Goal: Information Seeking & Learning: Compare options

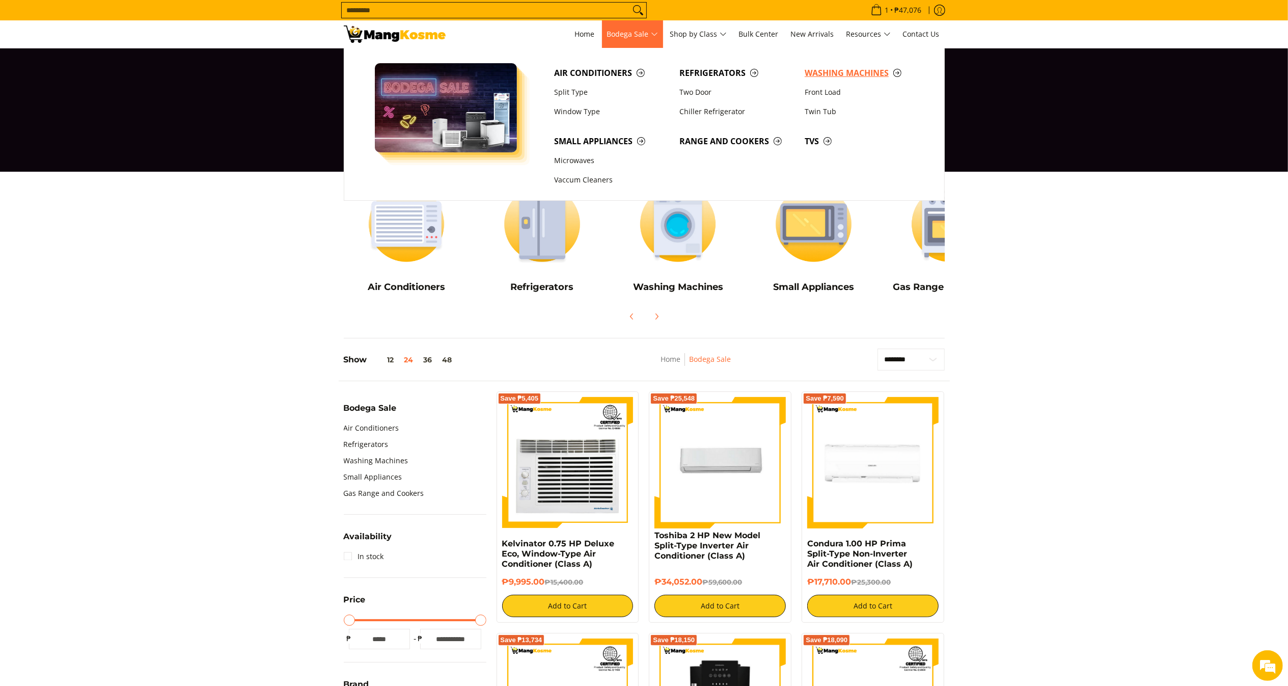
click at [871, 70] on span "Washing Machines" at bounding box center [862, 73] width 115 height 13
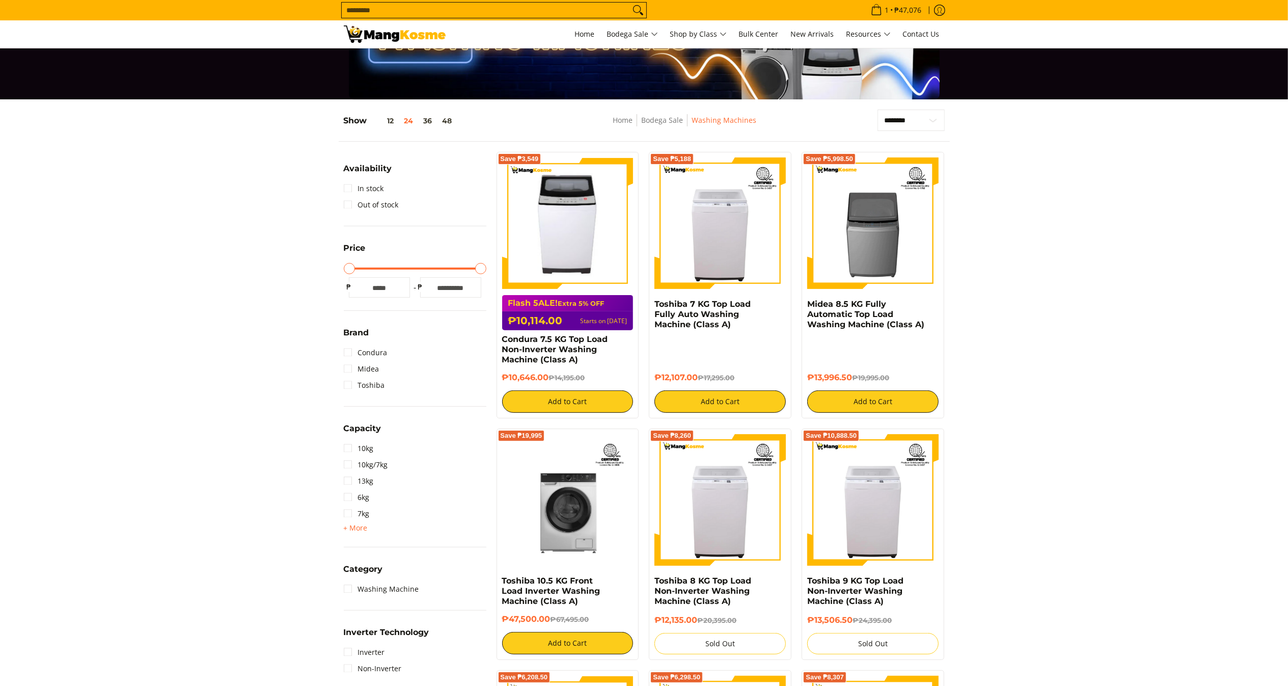
scroll to position [72, 0]
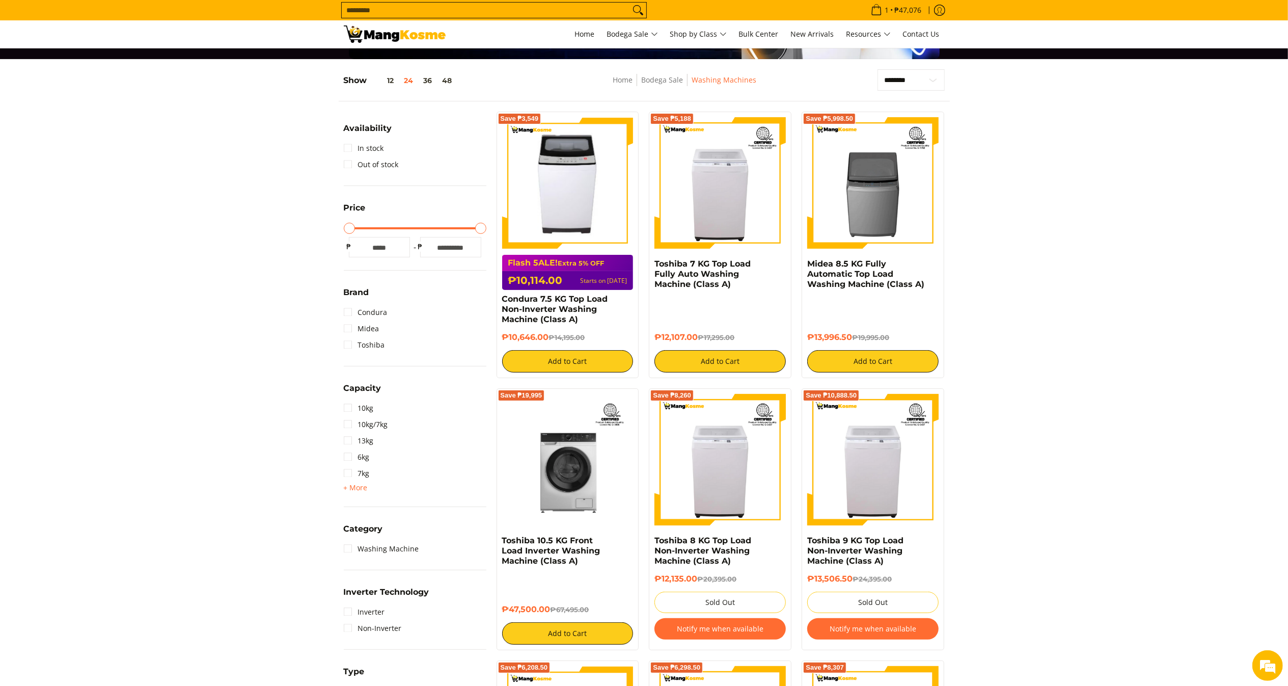
scroll to position [174, 0]
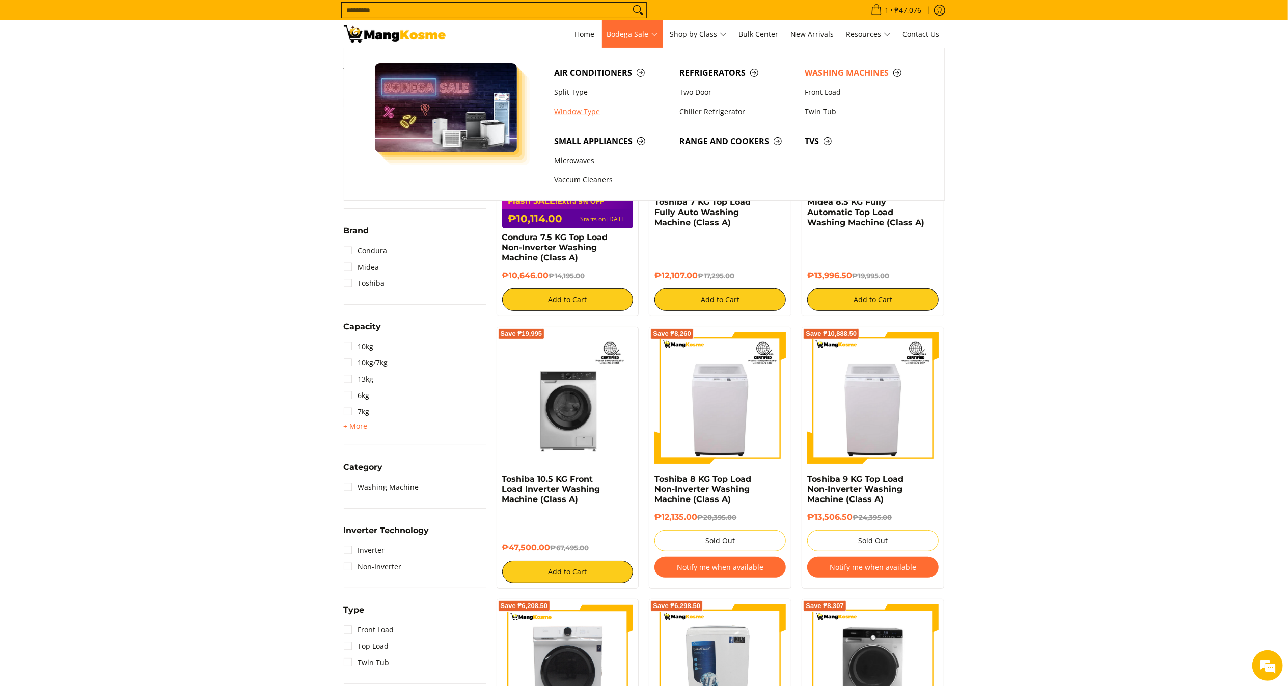
click at [589, 107] on link "Window Type" at bounding box center [611, 111] width 125 height 19
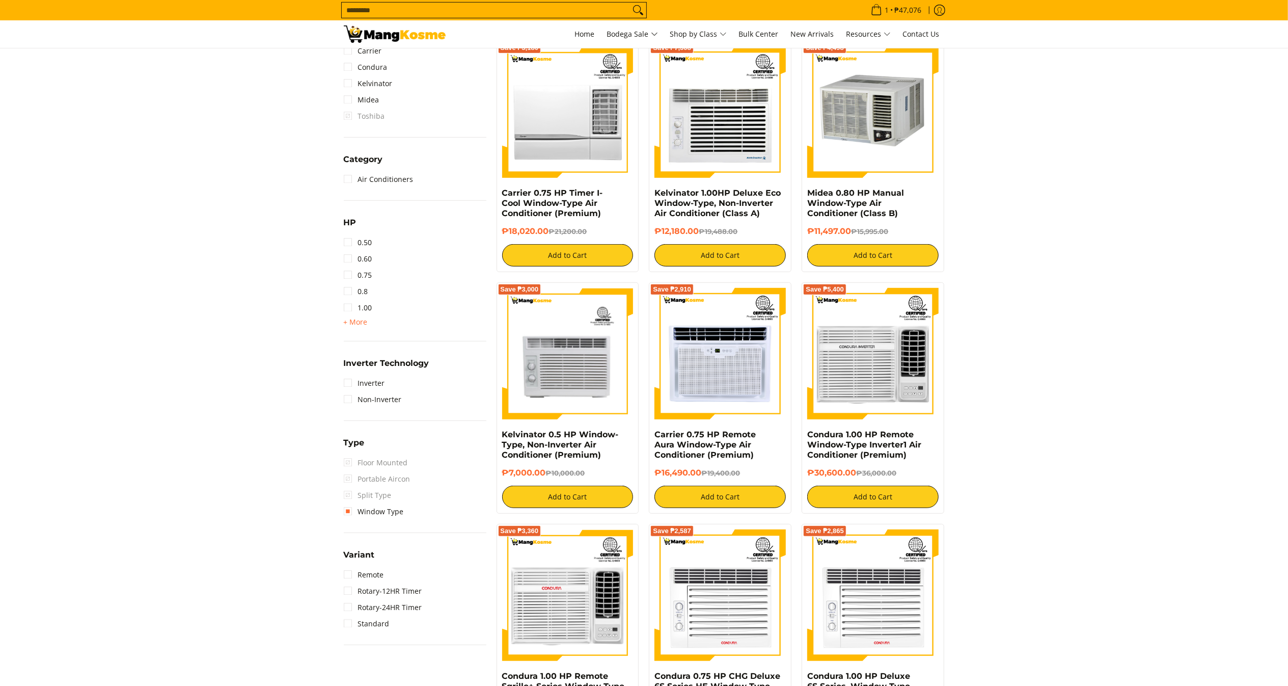
scroll to position [435, 0]
click at [363, 244] on link "0.50" at bounding box center [358, 242] width 29 height 16
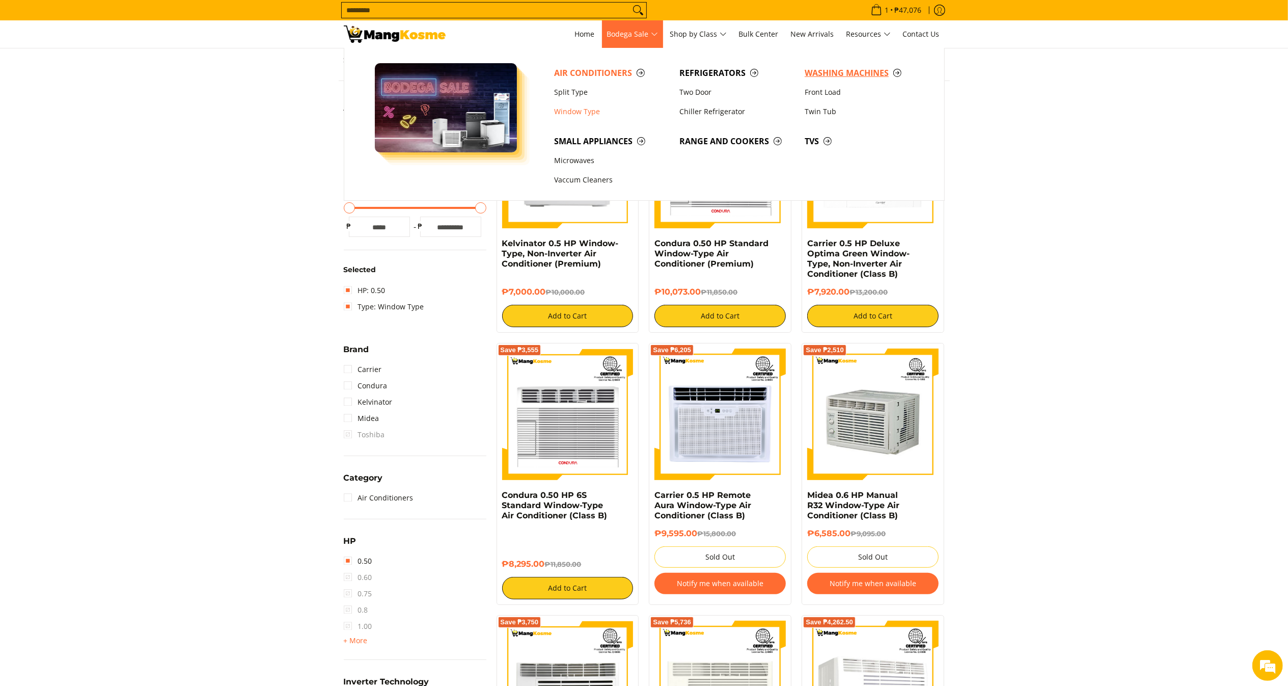
click at [844, 72] on span "Washing Machines" at bounding box center [862, 73] width 115 height 13
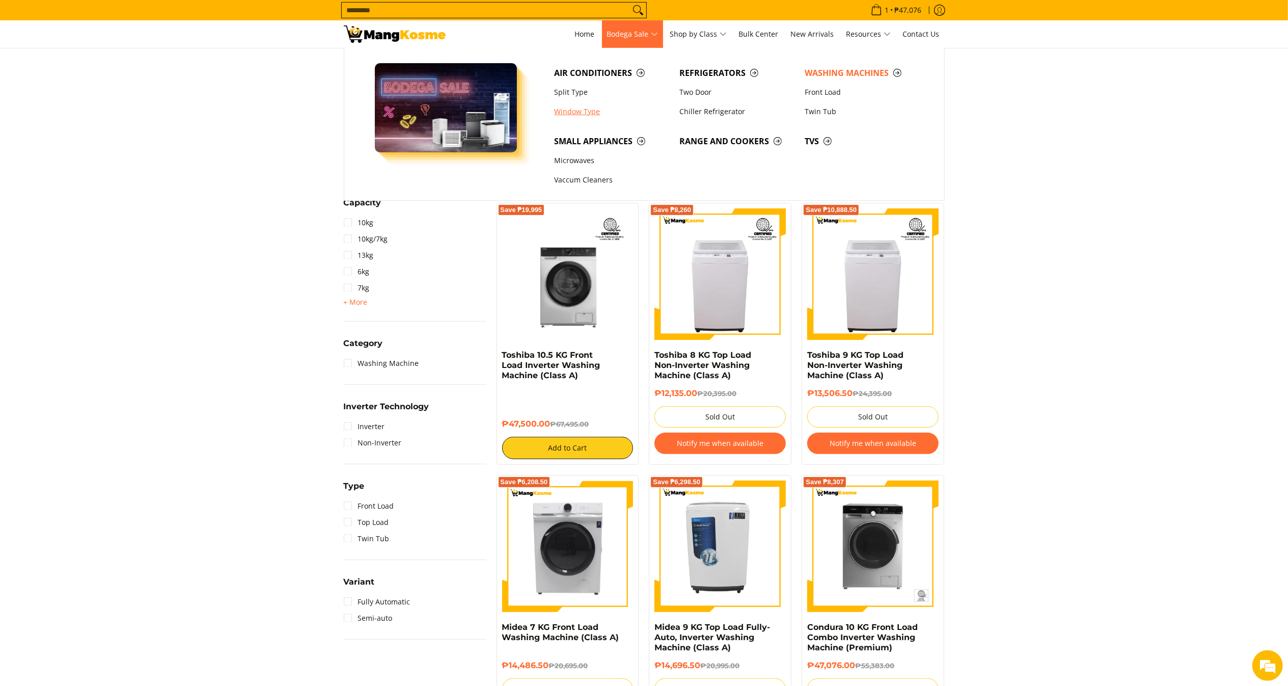
click at [581, 107] on link "Window Type" at bounding box center [611, 111] width 125 height 19
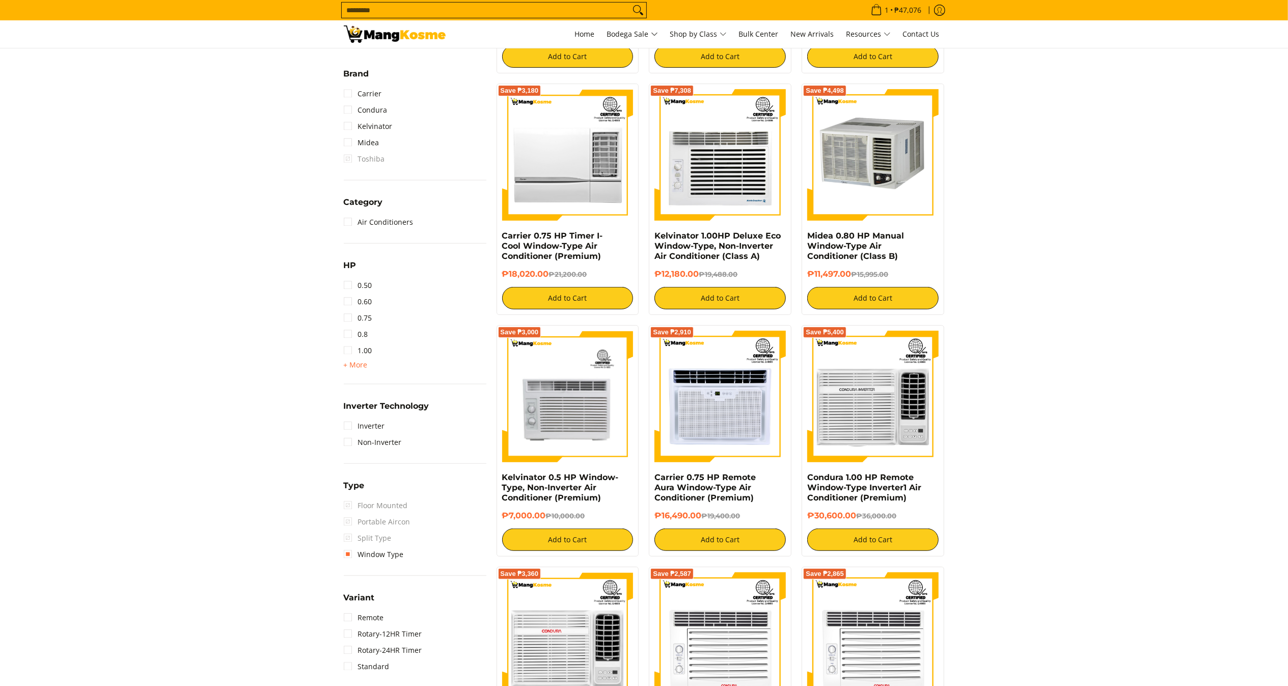
click at [357, 366] on span "+ More" at bounding box center [356, 365] width 24 height 8
click at [367, 368] on link "1.50" at bounding box center [358, 367] width 29 height 16
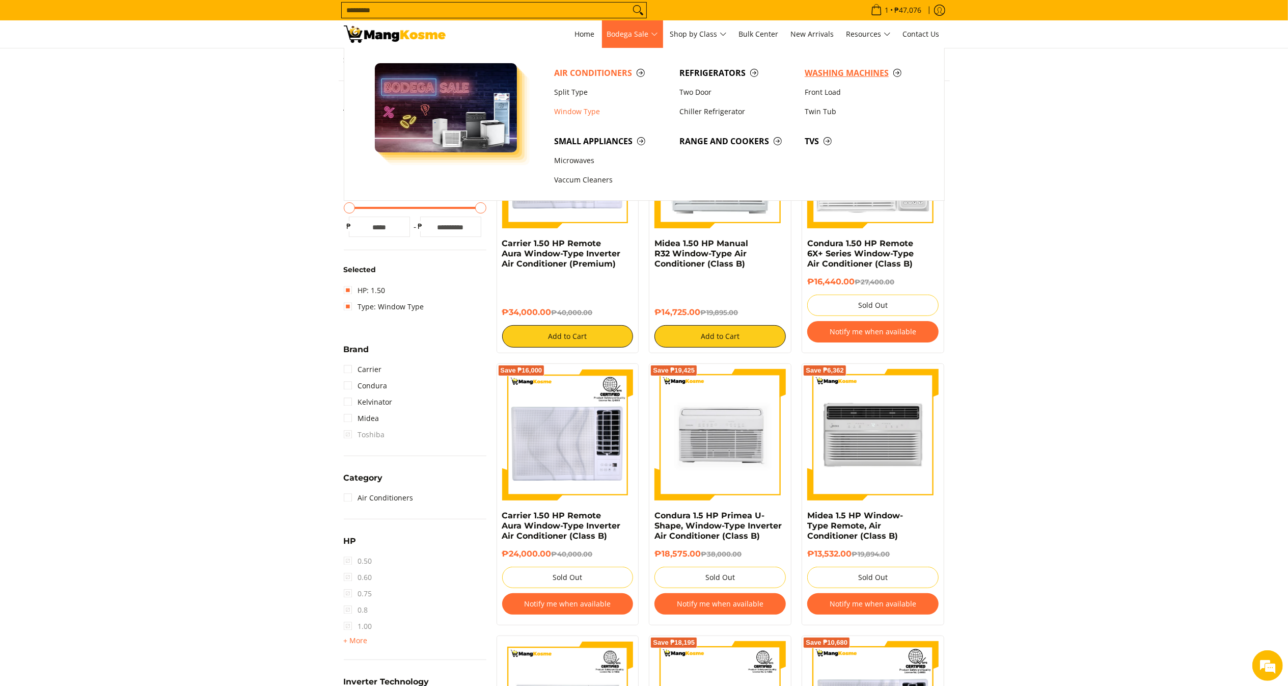
click at [832, 67] on span "Washing Machines" at bounding box center [862, 73] width 115 height 13
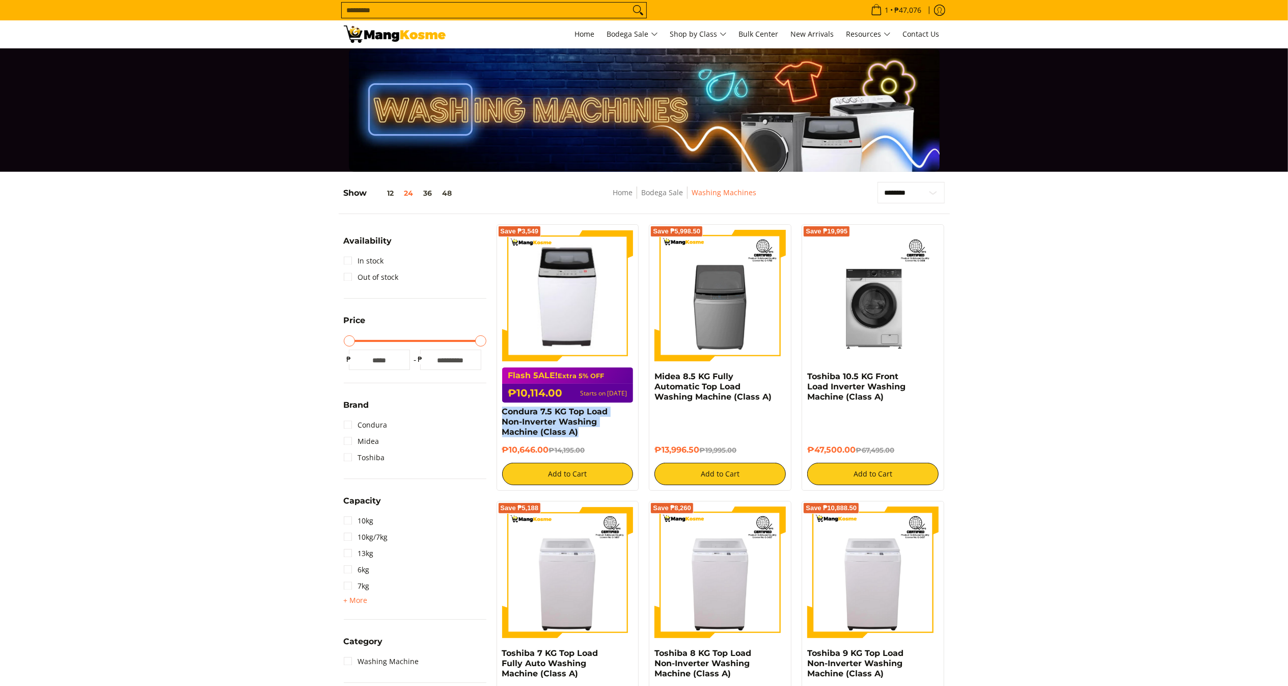
drag, startPoint x: 594, startPoint y: 440, endPoint x: 498, endPoint y: 413, distance: 100.0
click at [498, 413] on div "Save ₱3,549 Flash 5ALE! Extra 5% OFF ₱10,114.00 Starts on Aug 15 Condura 7.5 KG…" at bounding box center [568, 357] width 143 height 266
copy link "Condura 7.5 KG Top Load Non-Inverter Washing Machine (Class A)"
drag, startPoint x: 550, startPoint y: 449, endPoint x: 502, endPoint y: 452, distance: 48.0
click at [502, 452] on h6 "₱10,646.00 ₱14,195.00" at bounding box center [567, 450] width 131 height 10
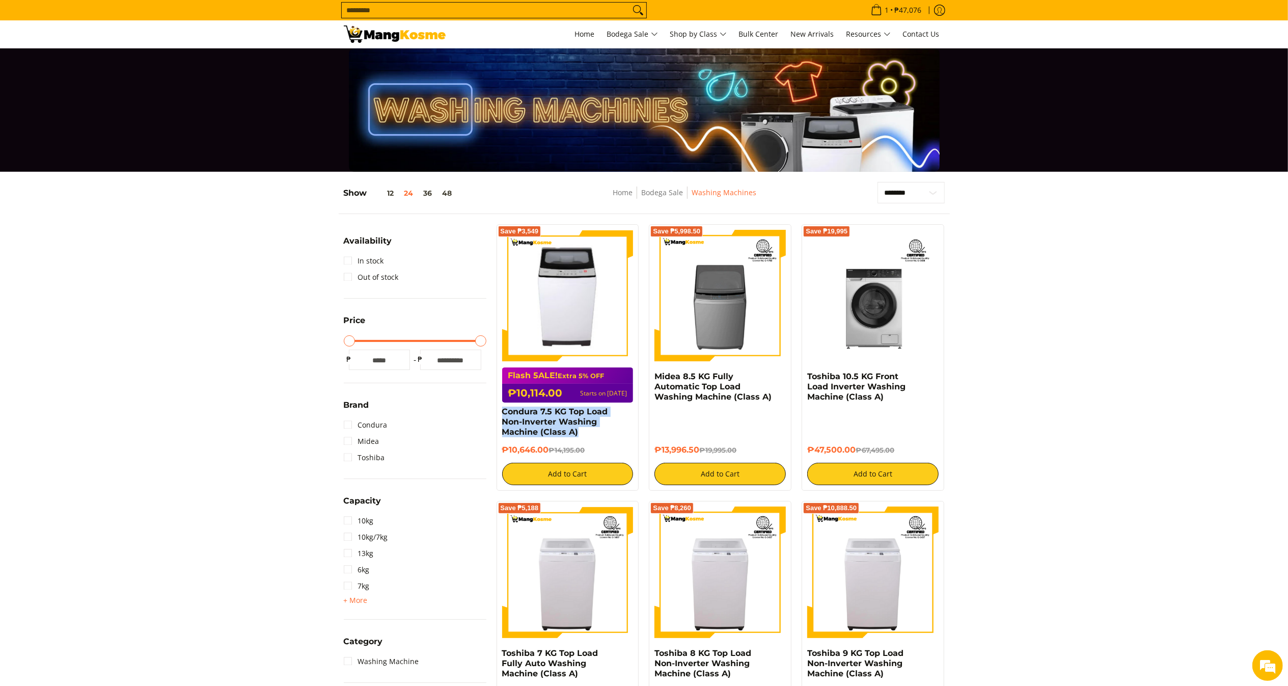
copy h6 "₱10,646.00"
drag, startPoint x: 775, startPoint y: 396, endPoint x: 651, endPoint y: 378, distance: 125.6
click at [651, 378] on div "Save ₱5,998.50 Midea 8.5 KG Fully Automatic Top Load Washing Machine (Class A) …" at bounding box center [720, 357] width 143 height 266
copy link "Midea 8.5 KG Fully Automatic Top Load Washing Machine (Class A)"
drag, startPoint x: 701, startPoint y: 445, endPoint x: 655, endPoint y: 444, distance: 46.9
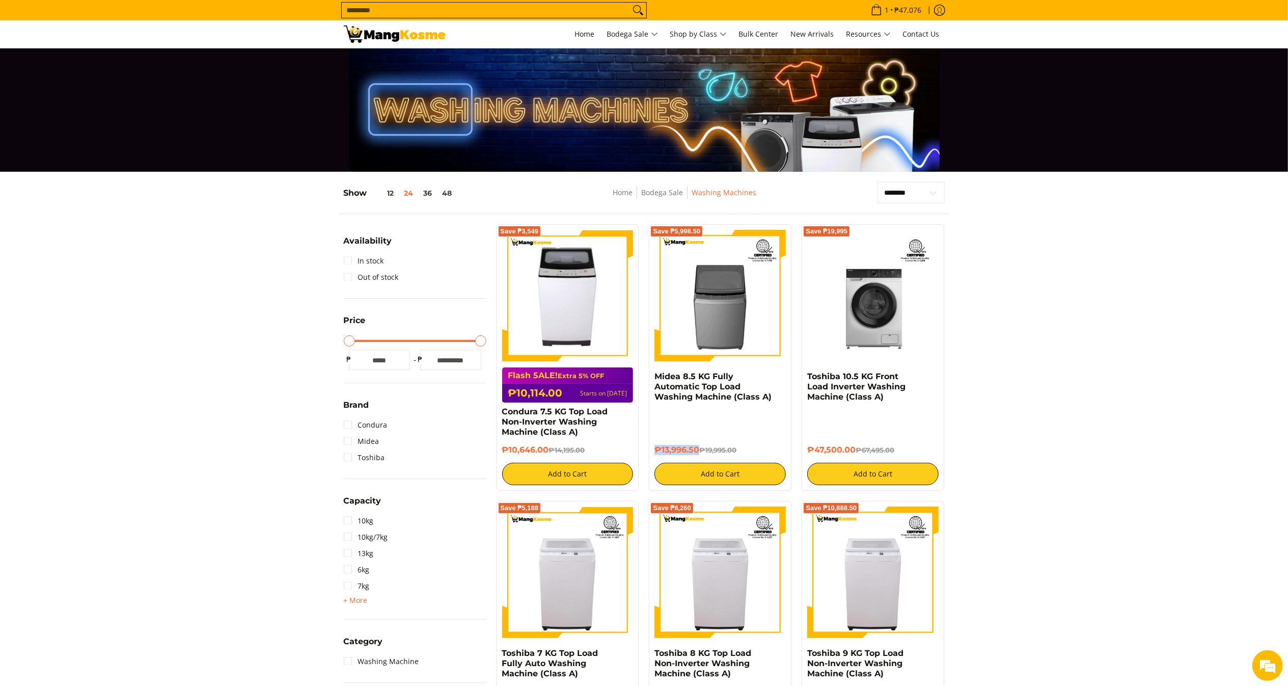
click at [655, 444] on div "₱13,996.50 ₱19,995.00 Add to Cart" at bounding box center [720, 447] width 131 height 75
copy h6 "₱13,996.50"
drag, startPoint x: 931, startPoint y: 397, endPoint x: 798, endPoint y: 381, distance: 134.5
click at [798, 381] on div "Save ₱19,995 Toshiba 10.5 KG Front Load Inverter Washing Machine (Class A) ₱47,…" at bounding box center [873, 357] width 153 height 266
copy link "Toshiba 10.5 KG Front Load Inverter Washing Machine (Class A)"
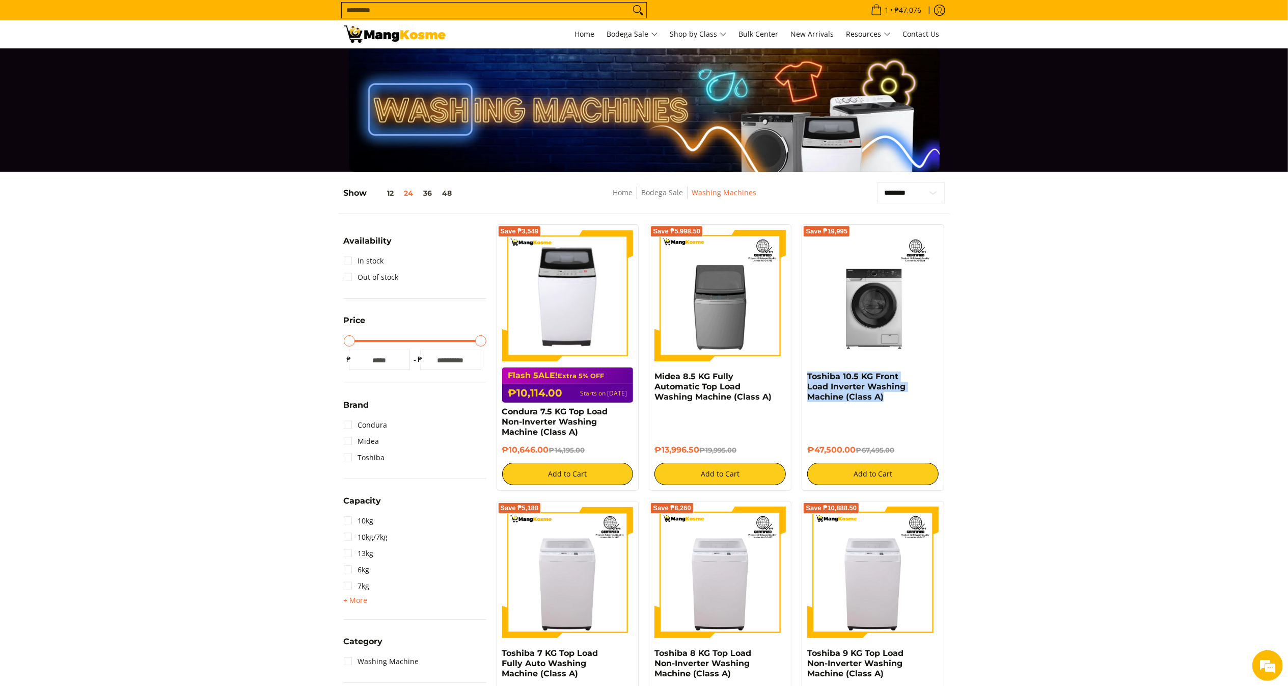
drag, startPoint x: 857, startPoint y: 450, endPoint x: 813, endPoint y: 450, distance: 43.8
click at [813, 450] on h6 "₱47,500.00 ₱67,495.00" at bounding box center [872, 450] width 131 height 10
copy h6 "47,500.00"
drag, startPoint x: 848, startPoint y: 450, endPoint x: 805, endPoint y: 449, distance: 43.3
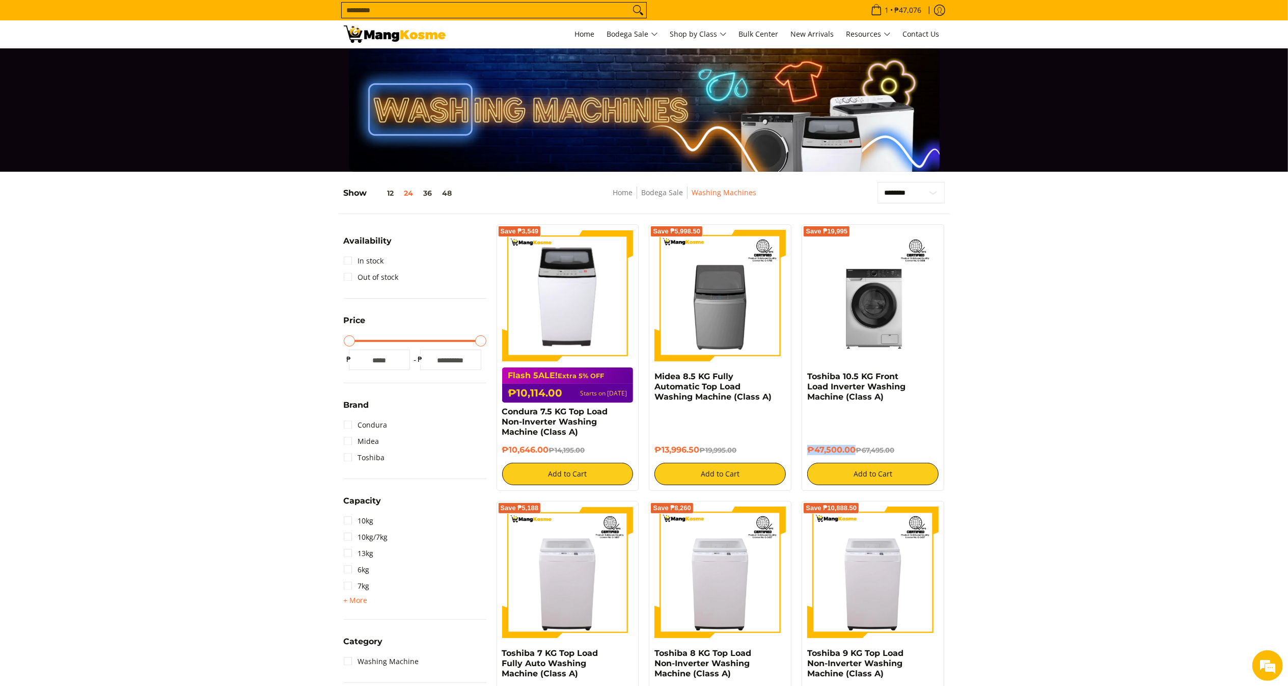
click at [805, 449] on div "Save ₱19,995 Toshiba 10.5 KG Front Load Inverter Washing Machine (Class A) ₱47,…" at bounding box center [873, 357] width 143 height 266
copy h6 "₱47,500.00"
click at [912, 397] on h4 "Toshiba 10.5 KG Front Load Inverter Washing Machine (Class A)" at bounding box center [872, 386] width 131 height 31
drag, startPoint x: 902, startPoint y: 407, endPoint x: 802, endPoint y: 379, distance: 103.7
click at [802, 379] on div "Save ₱19,995 Toshiba 10.5 KG Front Load Inverter Washing Machine (Class A) ₱47,…" at bounding box center [873, 357] width 143 height 266
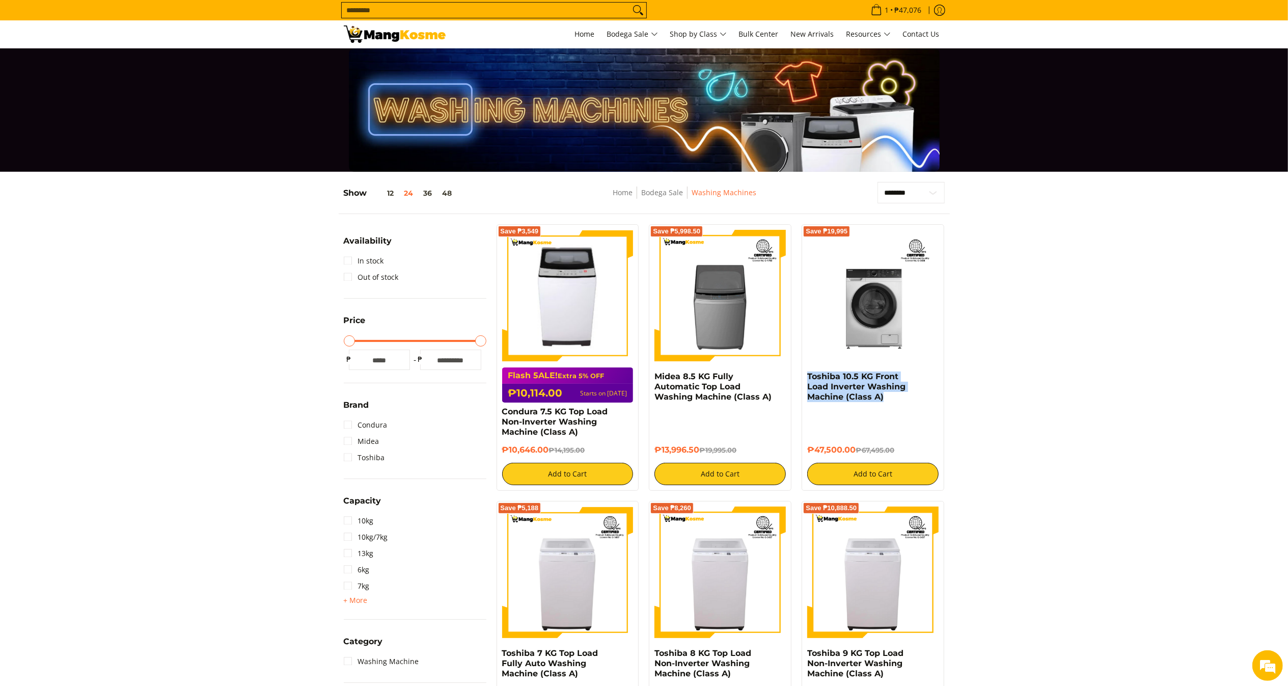
copy link "Toshiba 10.5 KG Front Load Inverter Washing Machine (Class A)"
drag, startPoint x: 856, startPoint y: 451, endPoint x: 805, endPoint y: 446, distance: 51.3
click at [805, 446] on div "Save ₱19,995 Toshiba 10.5 KG Front Load Inverter Washing Machine (Class A) ₱47,…" at bounding box center [873, 357] width 143 height 266
copy h6 "₱47,500.00"
drag, startPoint x: 898, startPoint y: 397, endPoint x: 807, endPoint y: 377, distance: 92.3
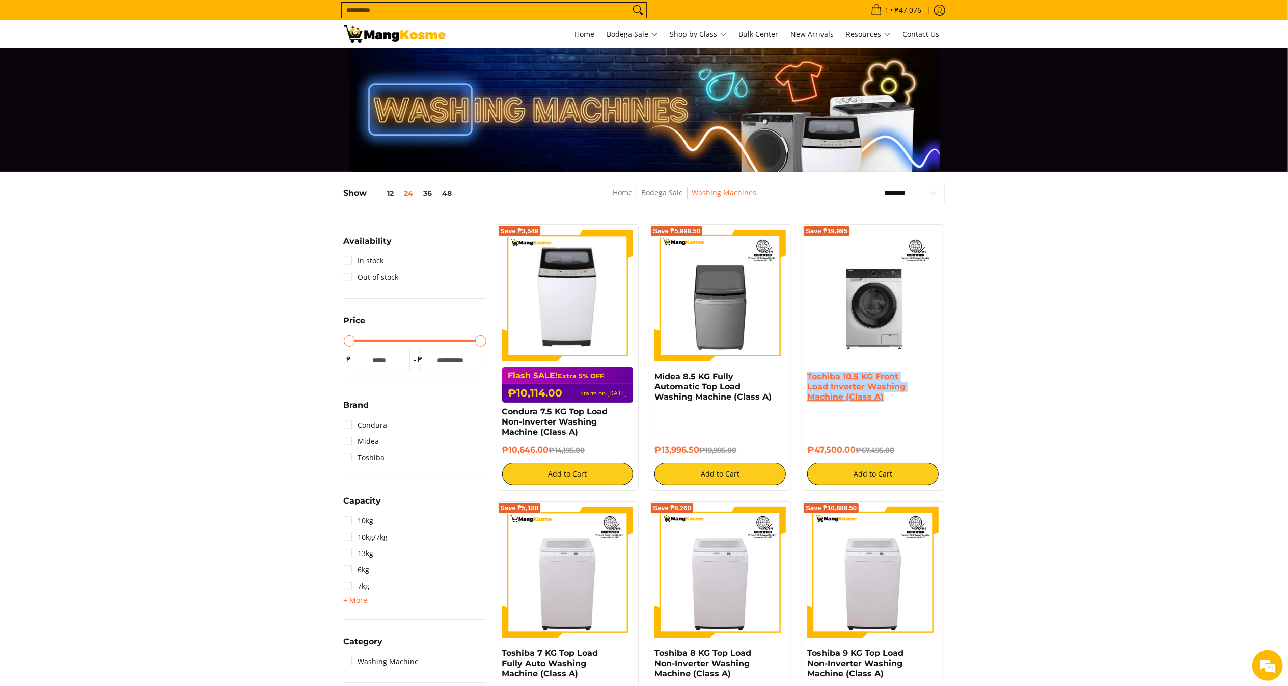
click at [807, 377] on h4 "Toshiba 10.5 KG Front Load Inverter Washing Machine (Class A)" at bounding box center [872, 386] width 131 height 31
copy link "Toshiba 10.5 KG Front Load Inverter Washing Machine (Class A)"
drag, startPoint x: 856, startPoint y: 450, endPoint x: 803, endPoint y: 454, distance: 53.1
click at [803, 454] on div "Save ₱19,995 Toshiba 10.5 KG Front Load Inverter Washing Machine (Class A) ₱47,…" at bounding box center [873, 357] width 143 height 266
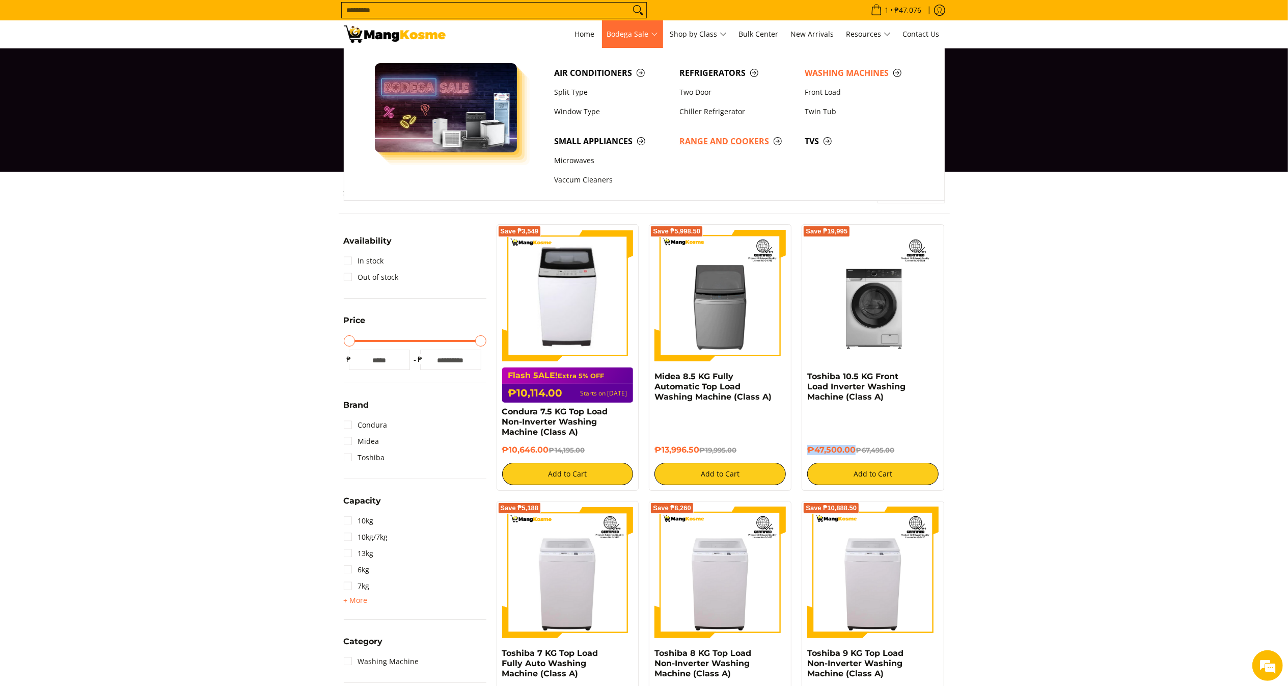
click at [724, 144] on span "Range and Cookers" at bounding box center [737, 141] width 115 height 13
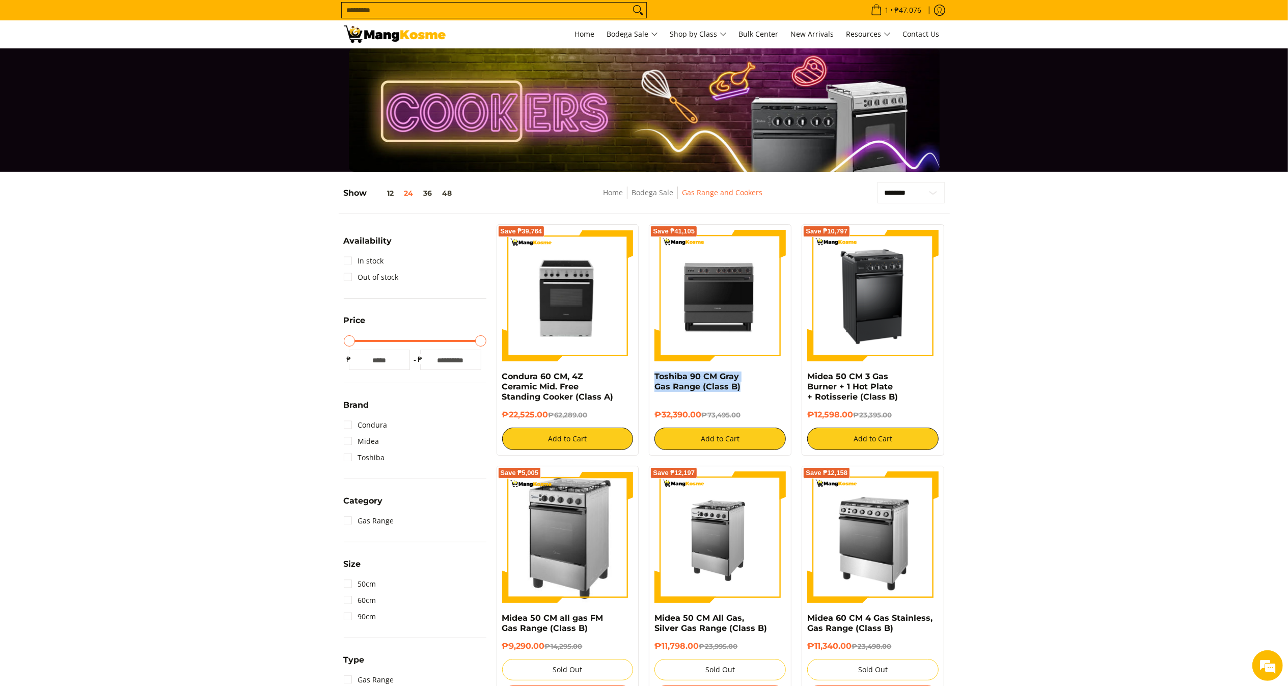
copy link "Toshiba 90 CM Gray Gas Range (Class B)"
drag, startPoint x: 758, startPoint y: 389, endPoint x: 649, endPoint y: 374, distance: 110.0
click at [649, 374] on div "Save ₱41,105 Toshiba 90 [PERSON_NAME] Gas Range (Class B) ₱32,390.00 ₱73,495.00…" at bounding box center [720, 339] width 143 height 231
drag, startPoint x: 702, startPoint y: 411, endPoint x: 657, endPoint y: 416, distance: 45.1
click at [657, 416] on h6 "₱32,390.00 ₱73,495.00" at bounding box center [720, 415] width 131 height 10
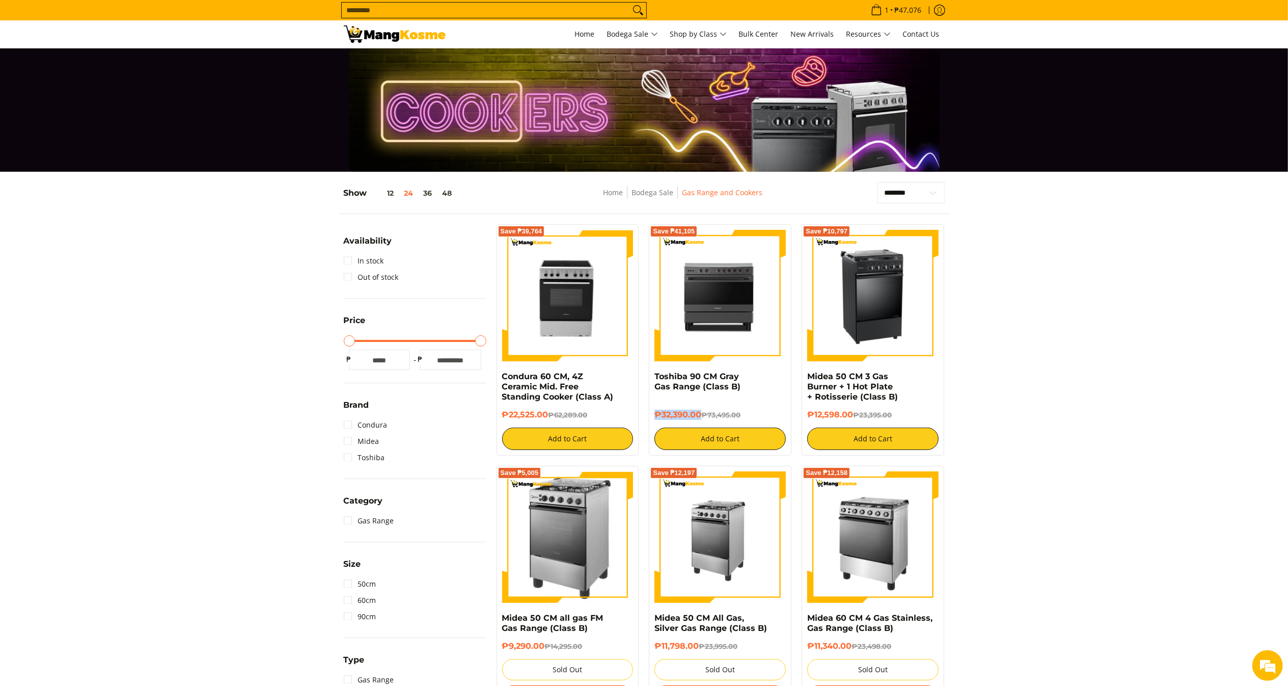
copy h6 "₱32,390.00"
copy link "Midea 50 CM 3 Gas Burner + 1 Hot Plate + Rotisserie (Class B)"
drag, startPoint x: 942, startPoint y: 385, endPoint x: 808, endPoint y: 378, distance: 134.7
click at [808, 378] on div "Save ₱10,797 Midea 50 CM 3 Gas Burner + 1 Hot Plate + Rotisserie (Class B) ₱12,…" at bounding box center [873, 339] width 143 height 231
drag, startPoint x: 853, startPoint y: 413, endPoint x: 803, endPoint y: 415, distance: 50.0
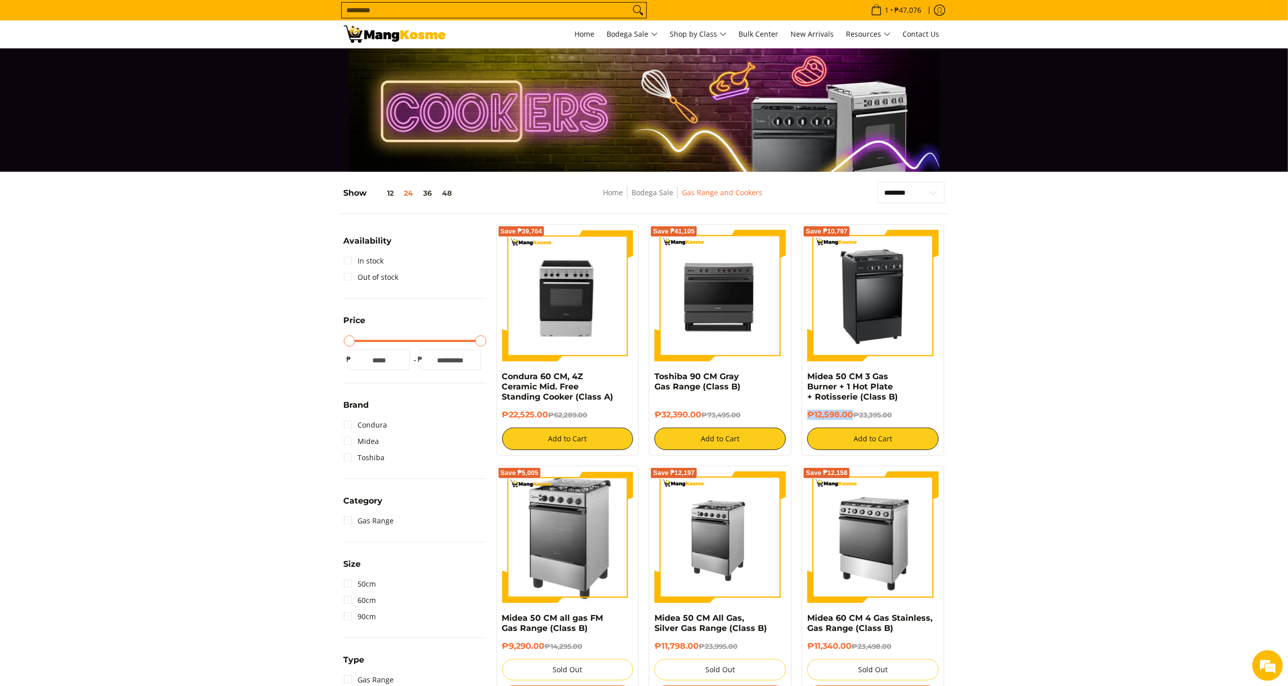
click at [803, 415] on div "Save ₱10,797 Midea 50 CM 3 Gas Burner + 1 Hot Plate + Rotisserie (Class B) ₱12,…" at bounding box center [873, 339] width 143 height 231
copy h6 "₱12,598.00"
click at [580, 314] on img at bounding box center [567, 296] width 131 height 99
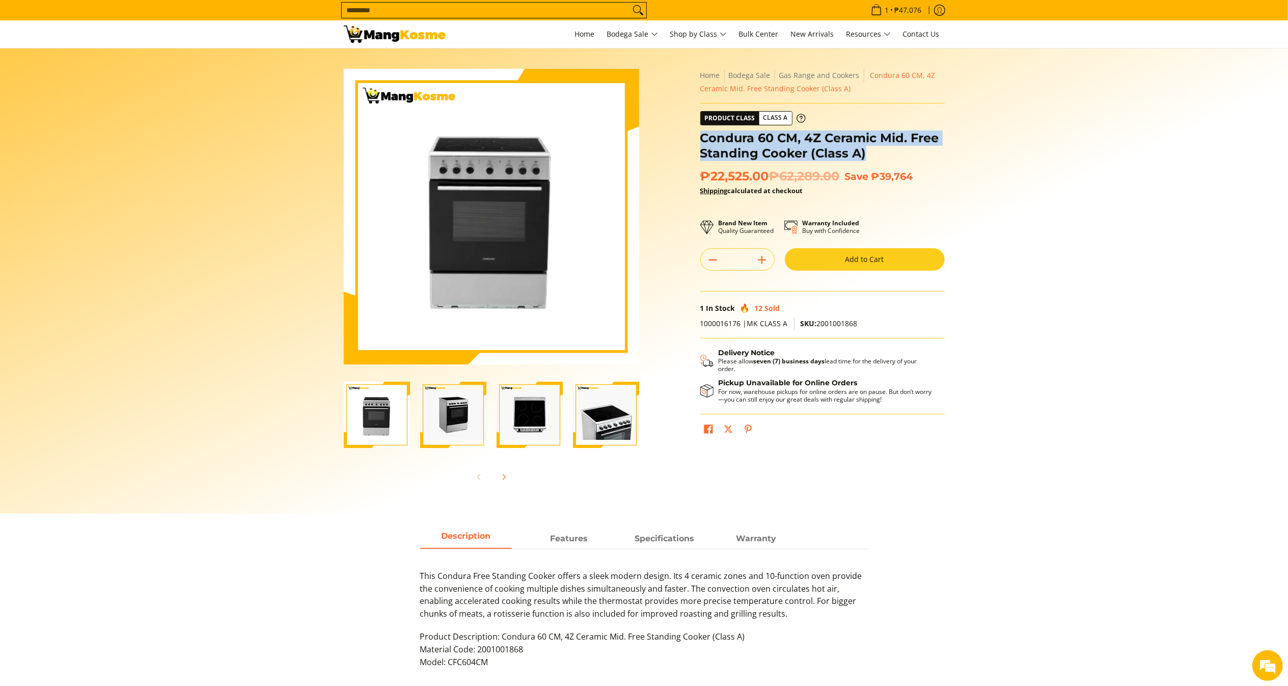
drag, startPoint x: 879, startPoint y: 148, endPoint x: 703, endPoint y: 128, distance: 177.4
click at [703, 128] on div "**********" at bounding box center [822, 259] width 245 height 380
copy h1 "Condura 60 CM, 4Z Ceramic Mid. Free Standing Cooker (Class A)"
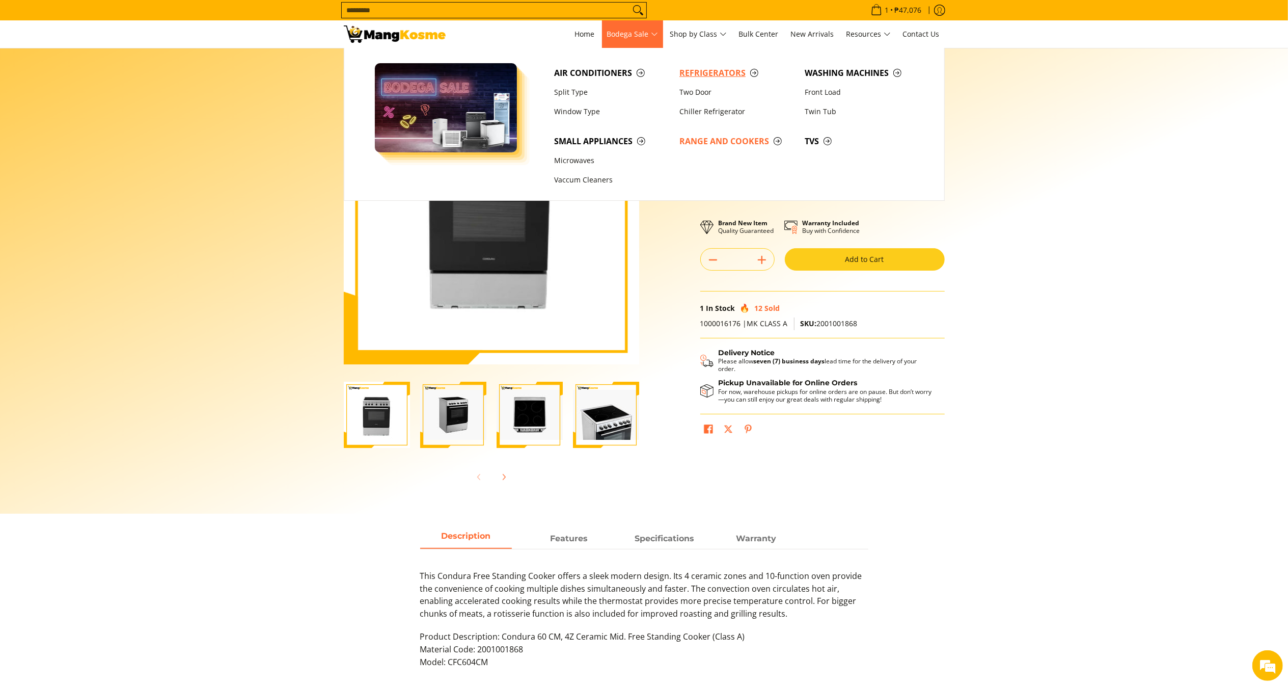
click at [748, 69] on span "Refrigerators" at bounding box center [737, 73] width 115 height 13
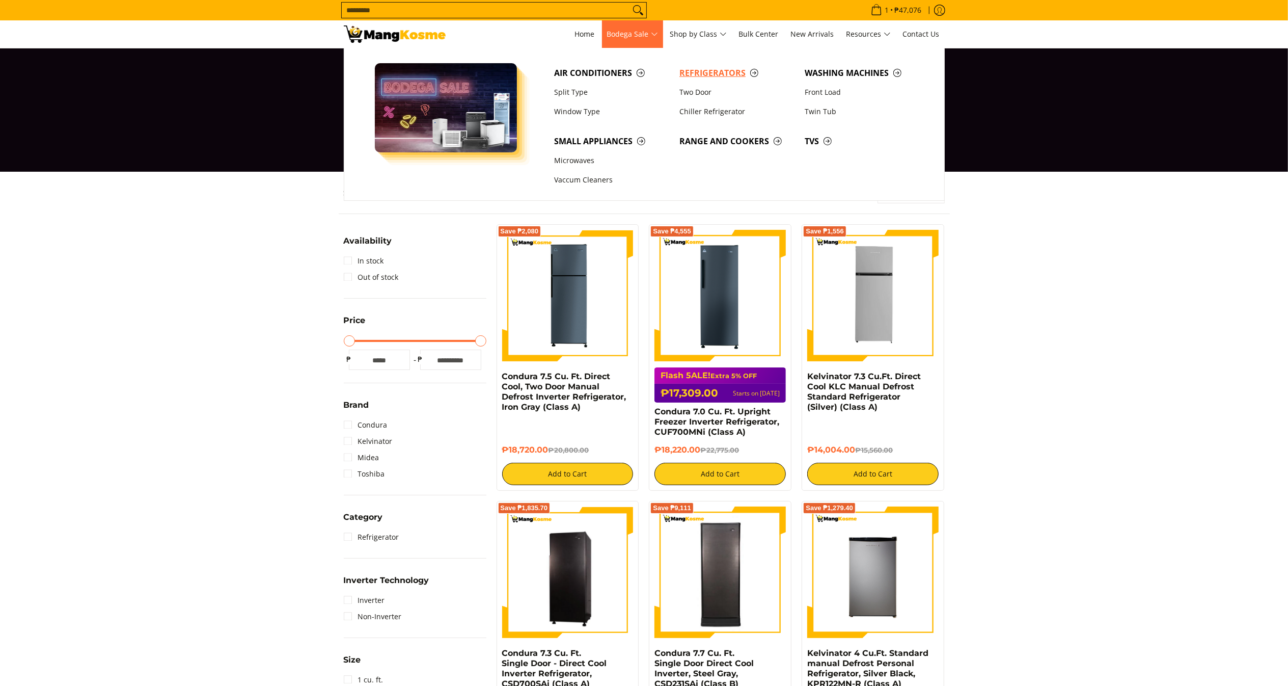
click at [693, 65] on link "Refrigerators" at bounding box center [736, 72] width 125 height 19
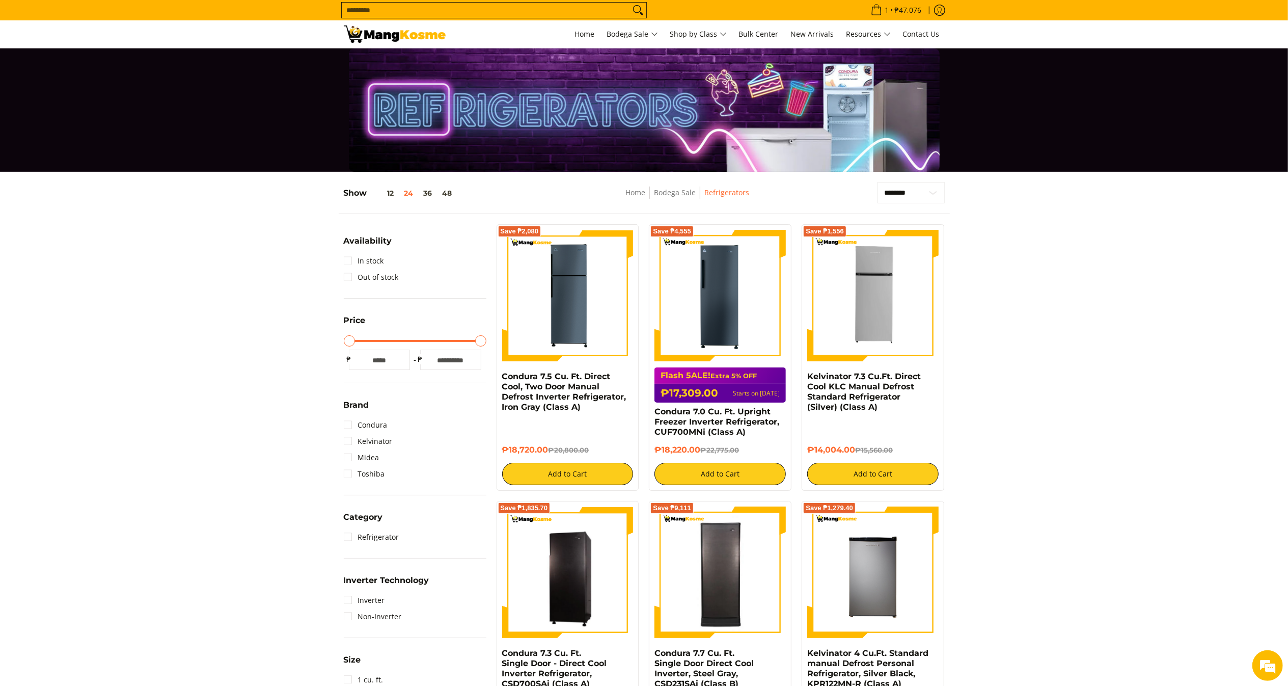
click at [568, 18] on span "Search..." at bounding box center [494, 10] width 306 height 16
click at [571, 15] on input "Search..." at bounding box center [486, 10] width 288 height 15
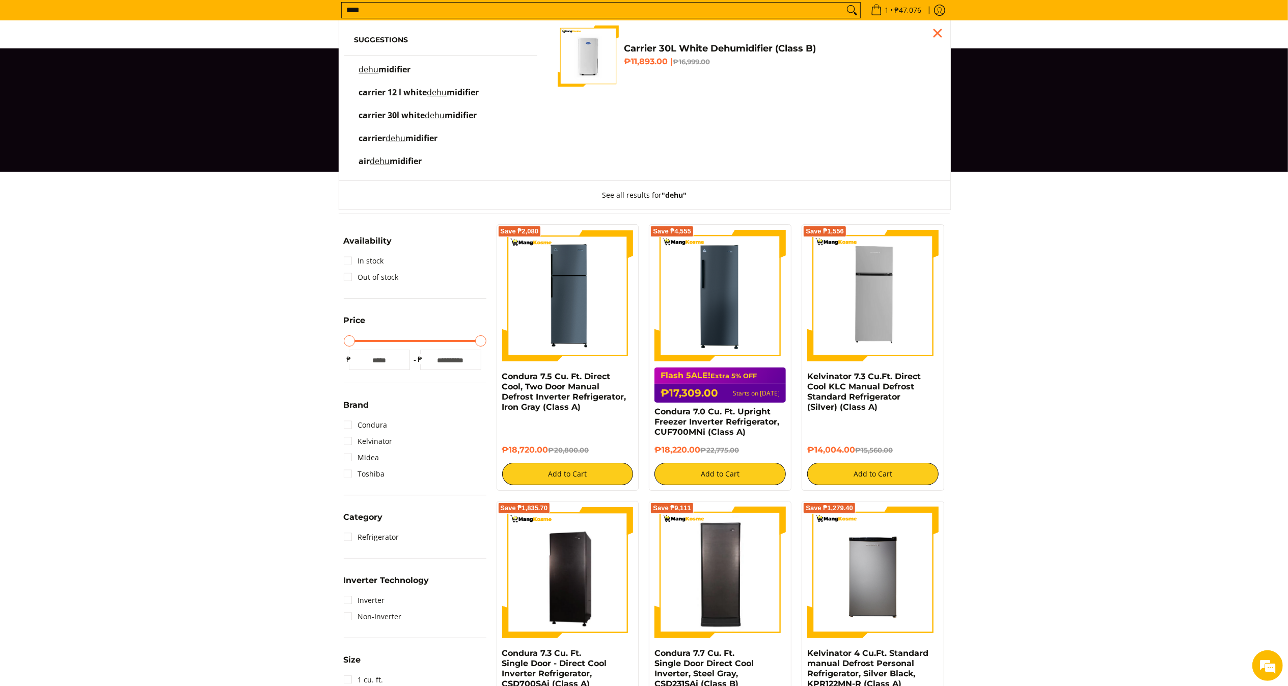
type input "****"
click at [759, 79] on link "Carrier 30L White Dehumidifier (Class B) ₱11,893.00 | ₱16,999.00" at bounding box center [746, 55] width 377 height 61
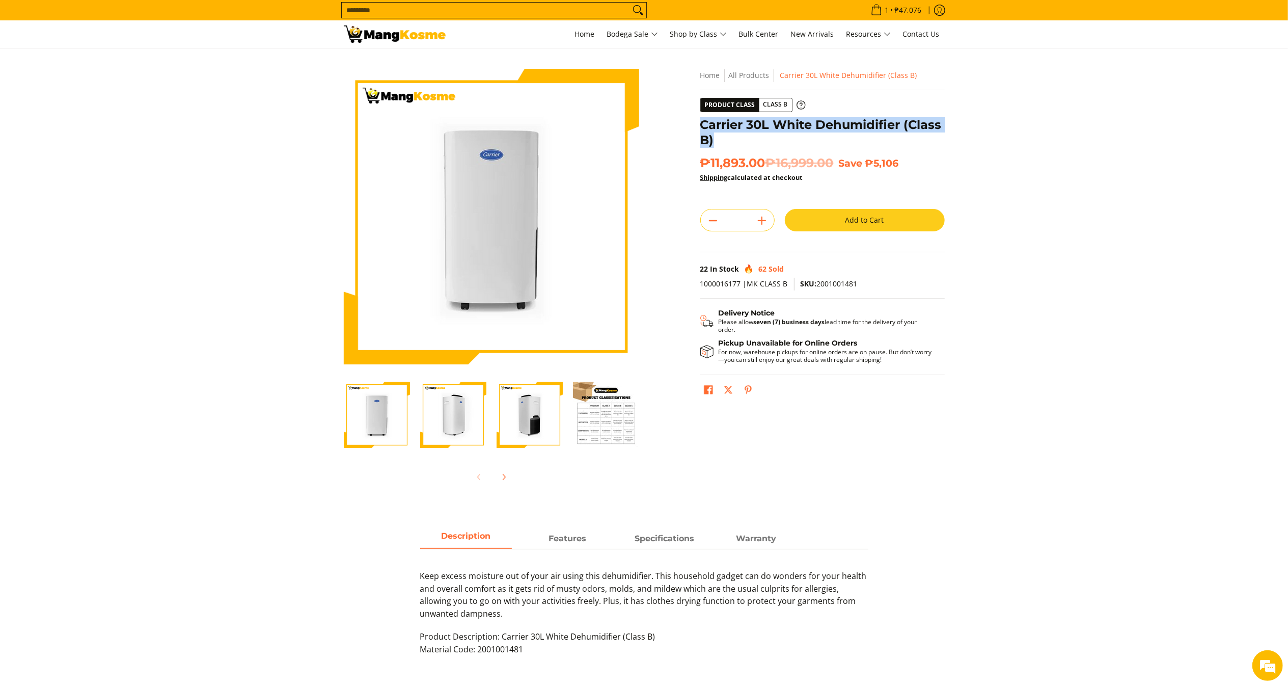
drag, startPoint x: 723, startPoint y: 149, endPoint x: 706, endPoint y: 118, distance: 35.4
click at [704, 117] on div "Carrier 30L White Dehumidifier (Class B)" at bounding box center [822, 136] width 245 height 38
copy h1 "Carrier 30L White Dehumidifier (Class B)"
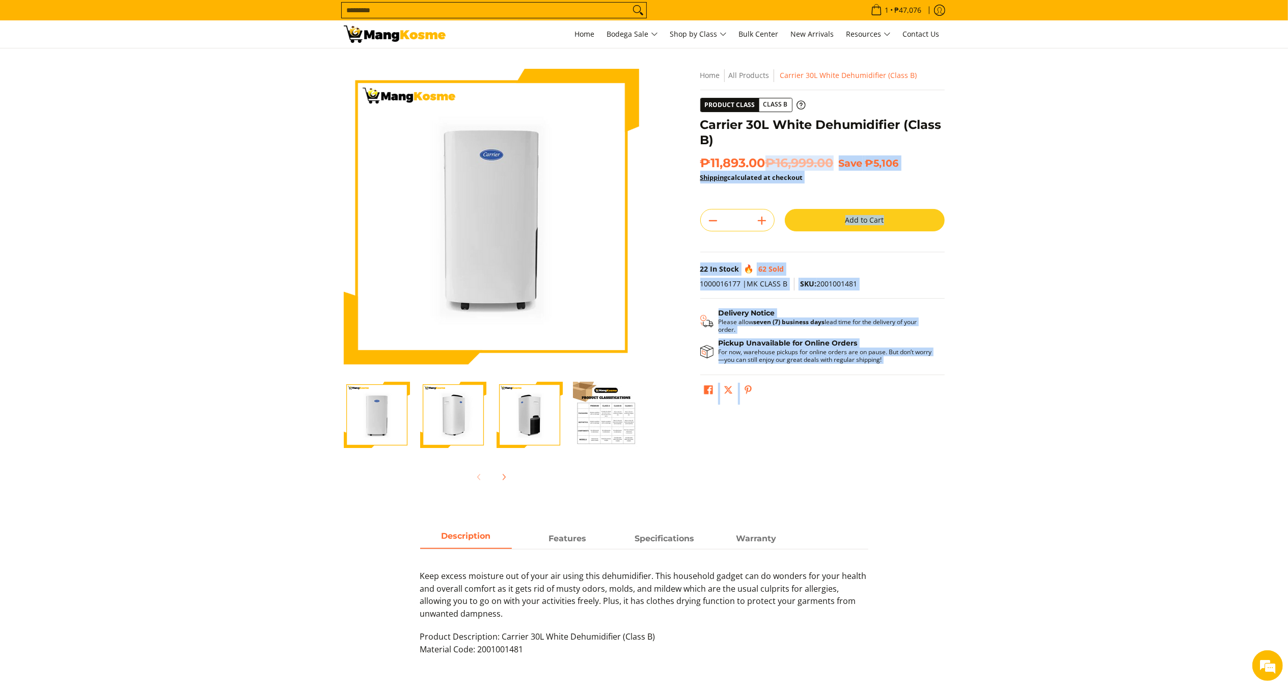
drag, startPoint x: 765, startPoint y: 165, endPoint x: 699, endPoint y: 165, distance: 65.2
click at [699, 165] on div "**********" at bounding box center [822, 239] width 255 height 340
copy form "**********"
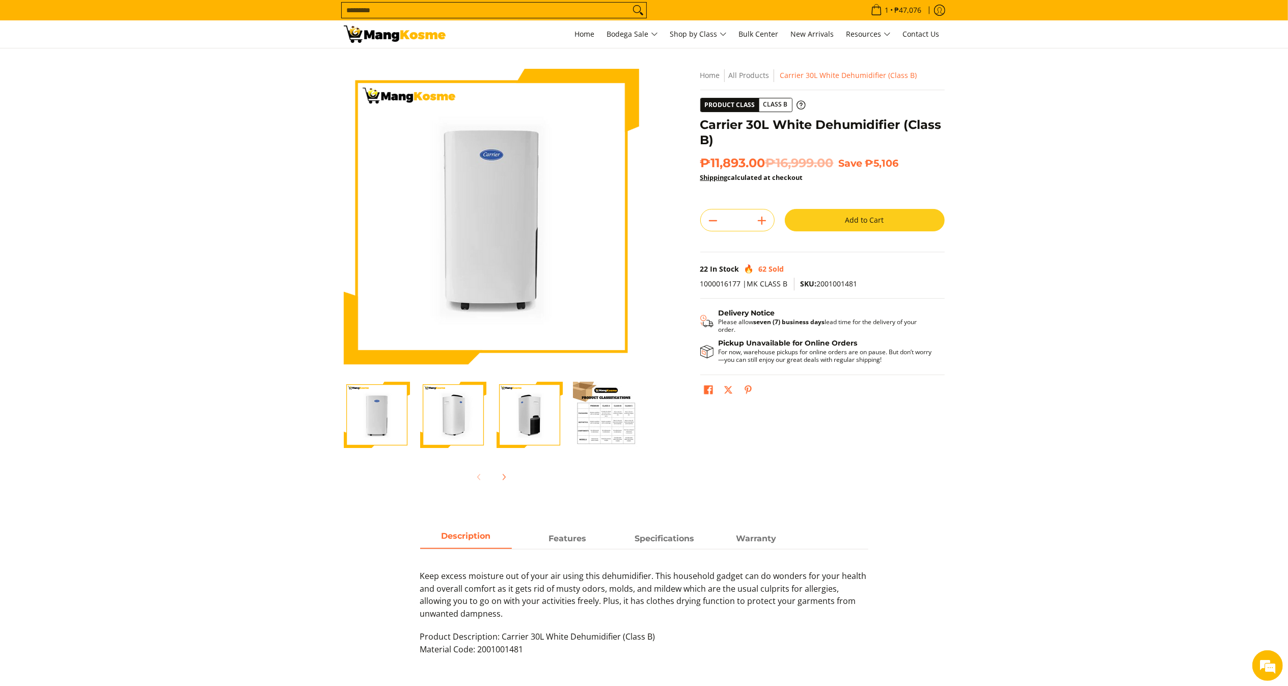
click at [752, 142] on h1 "Carrier 30L White Dehumidifier (Class B)" at bounding box center [822, 132] width 245 height 31
copy span "₱11,893.00"
drag, startPoint x: 767, startPoint y: 160, endPoint x: 703, endPoint y: 156, distance: 63.8
click at [703, 156] on span "₱11,893.00 ₱16,999.00" at bounding box center [766, 162] width 133 height 15
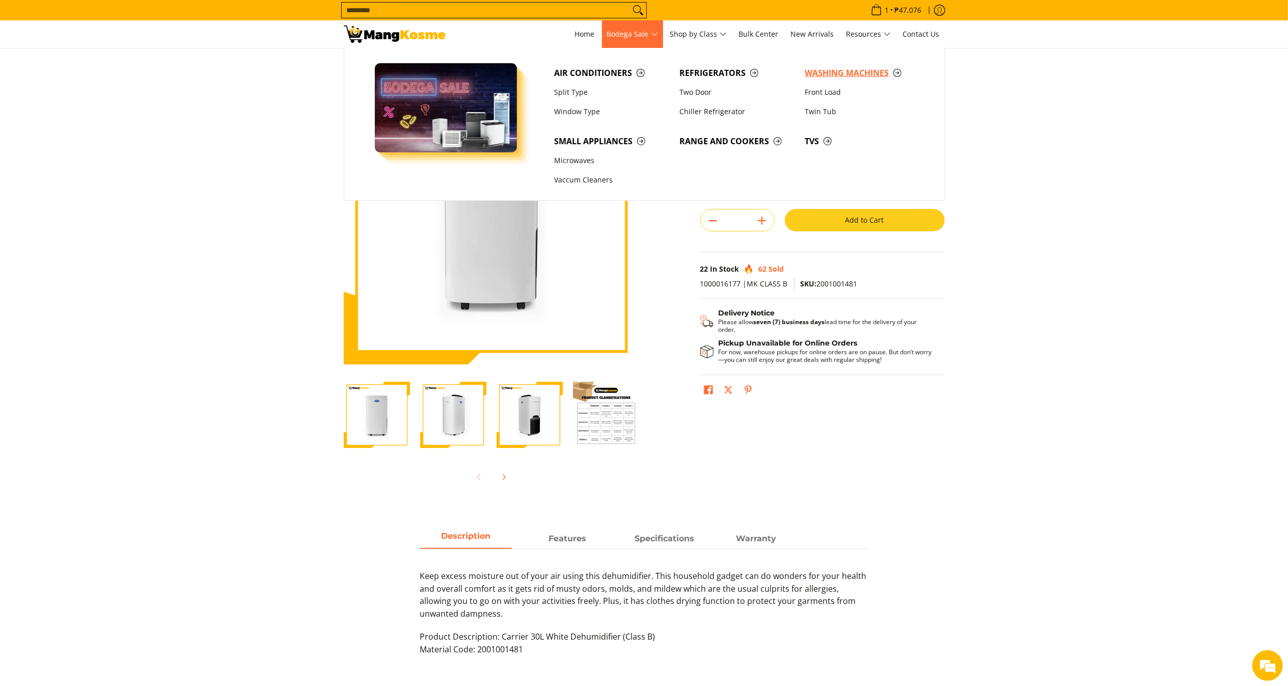
click at [818, 71] on span "Washing Machines" at bounding box center [862, 73] width 115 height 13
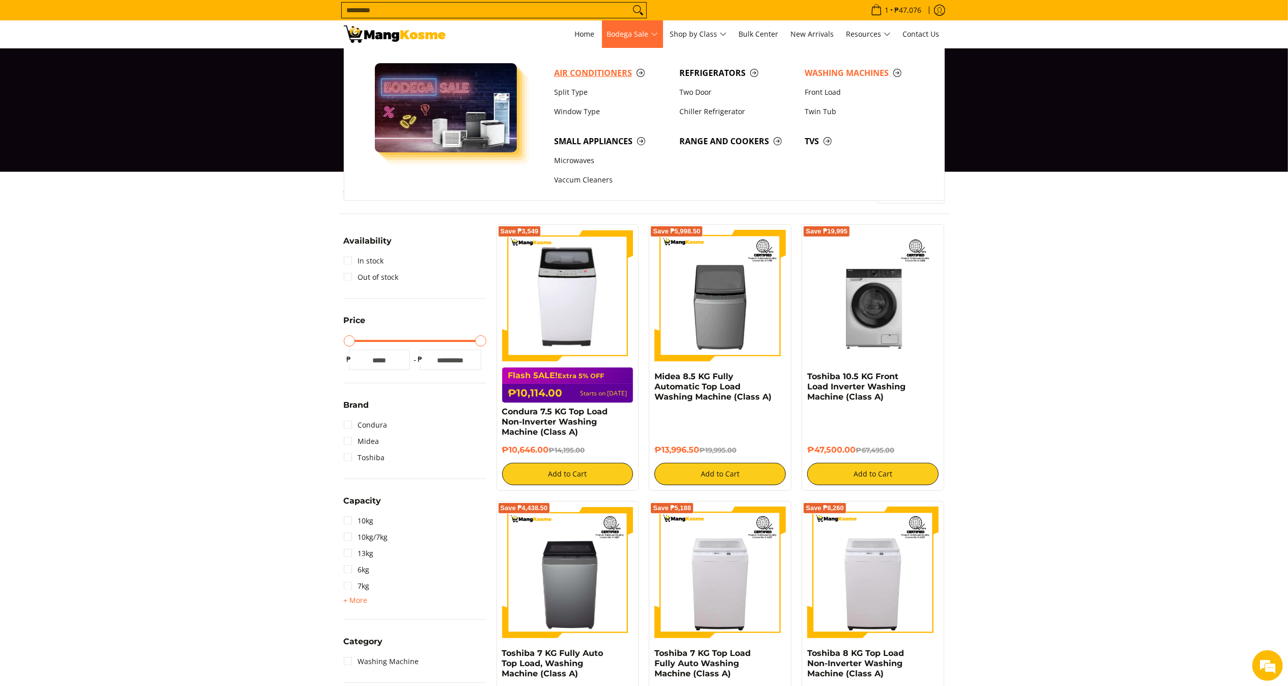
click at [611, 75] on span "Air Conditioners" at bounding box center [611, 73] width 115 height 13
